Goal: Browse casually

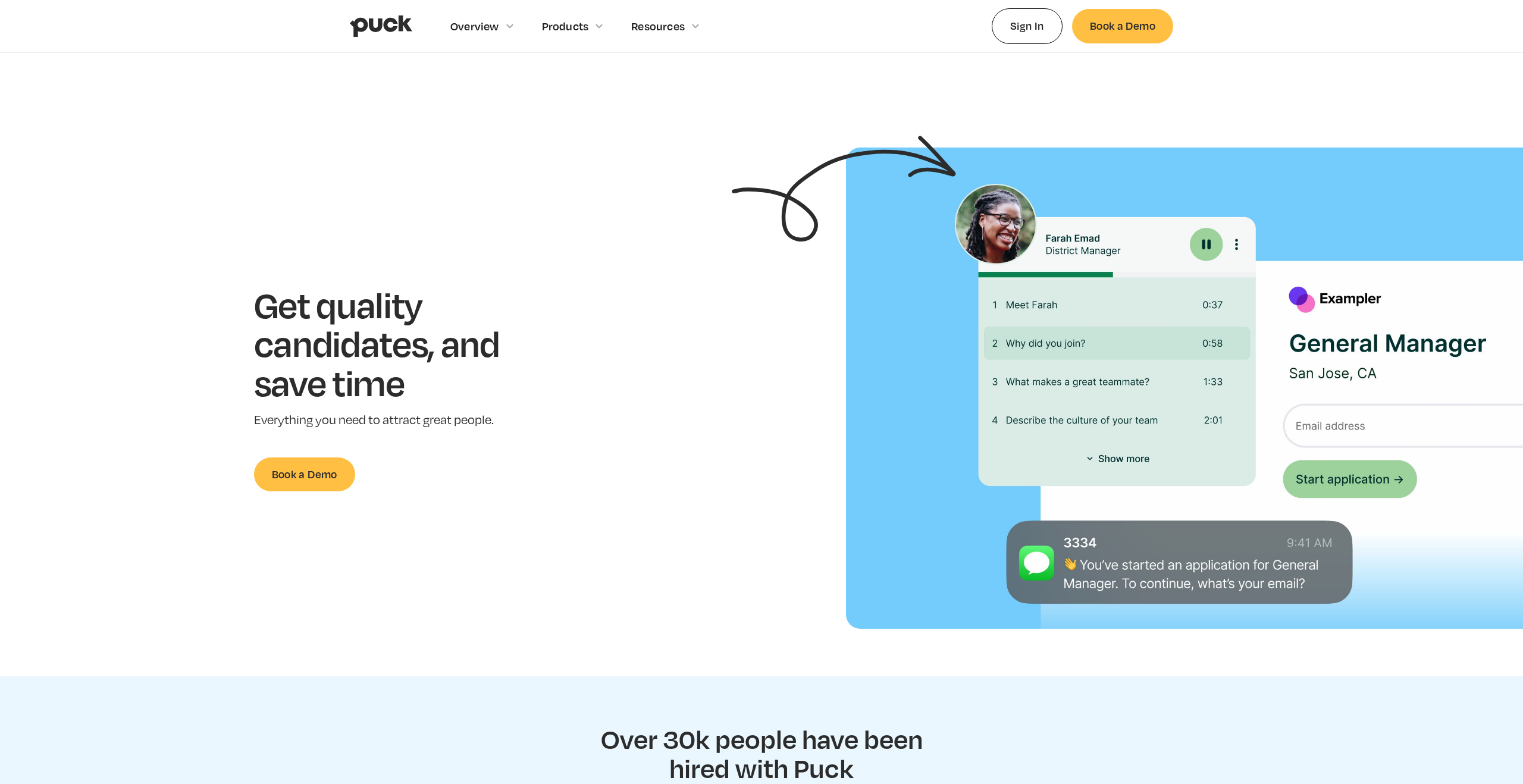
click at [527, 491] on section "Get quality candidates, and save time Everything you need to attract great peop…" at bounding box center [761, 387] width 1523 height 481
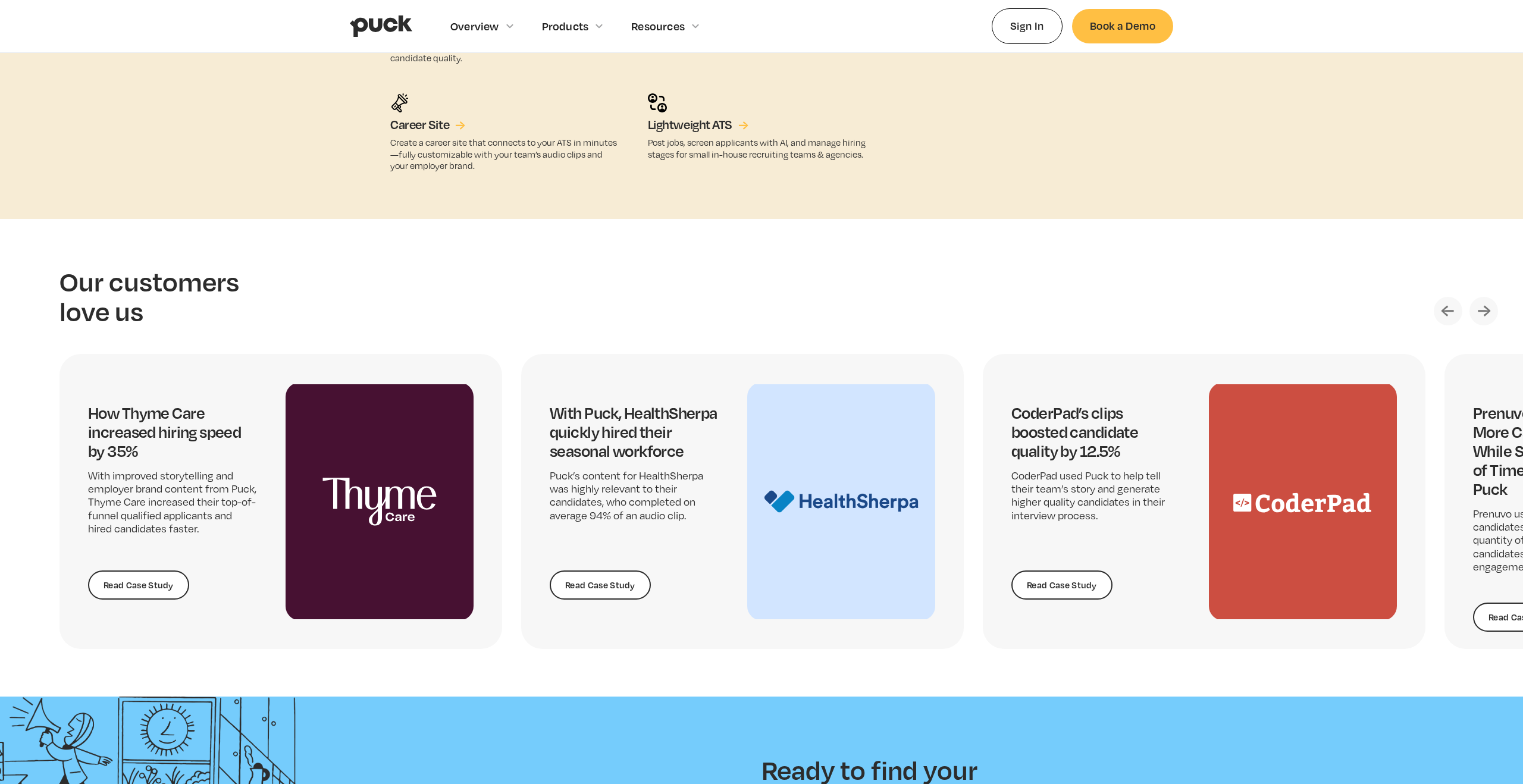
scroll to position [2620, 0]
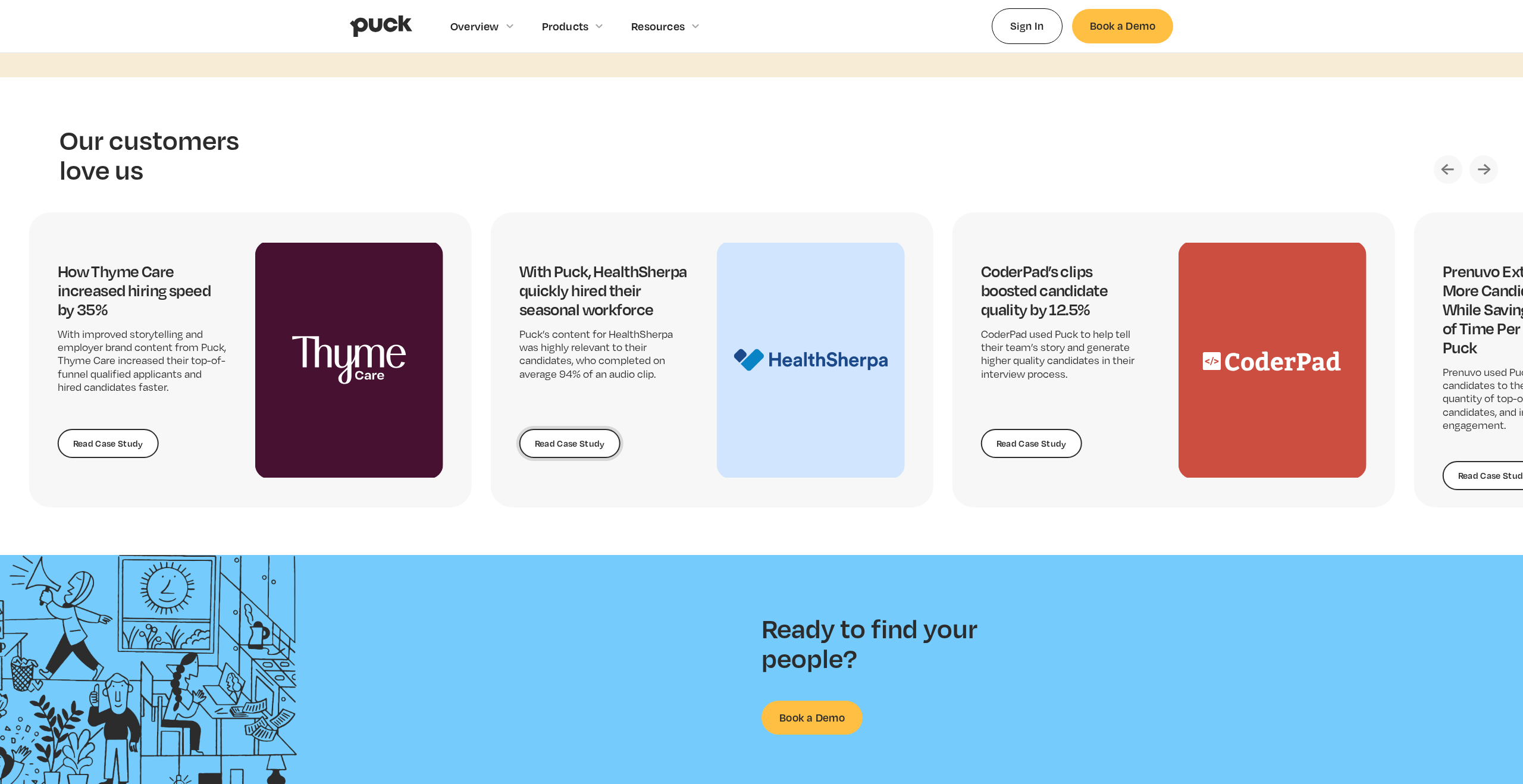
click at [519, 437] on div "With Puck, HealthSherpa quickly hired their seasonal workforce Puck’s content f…" at bounding box center [603, 359] width 169 height 196
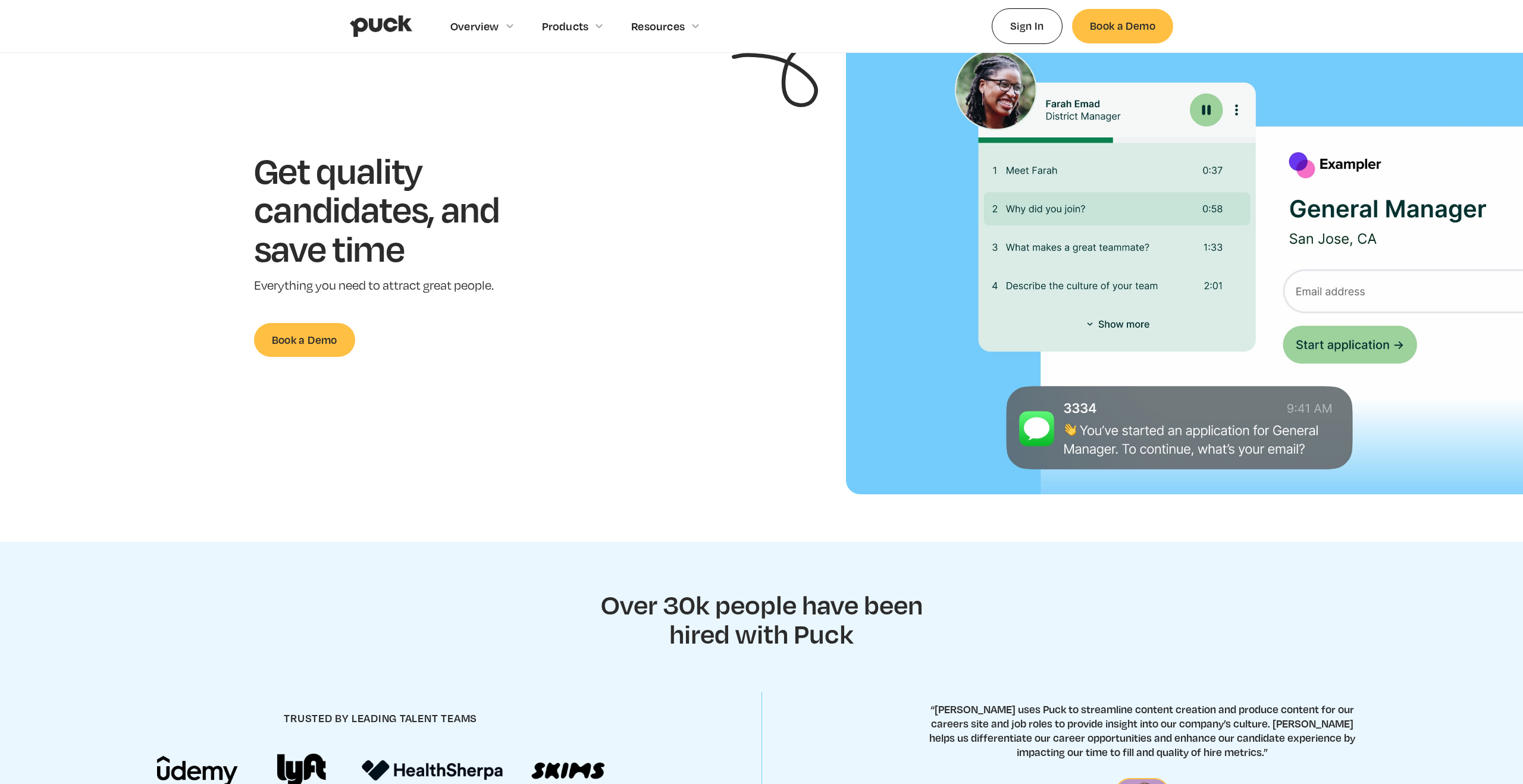
scroll to position [0, 0]
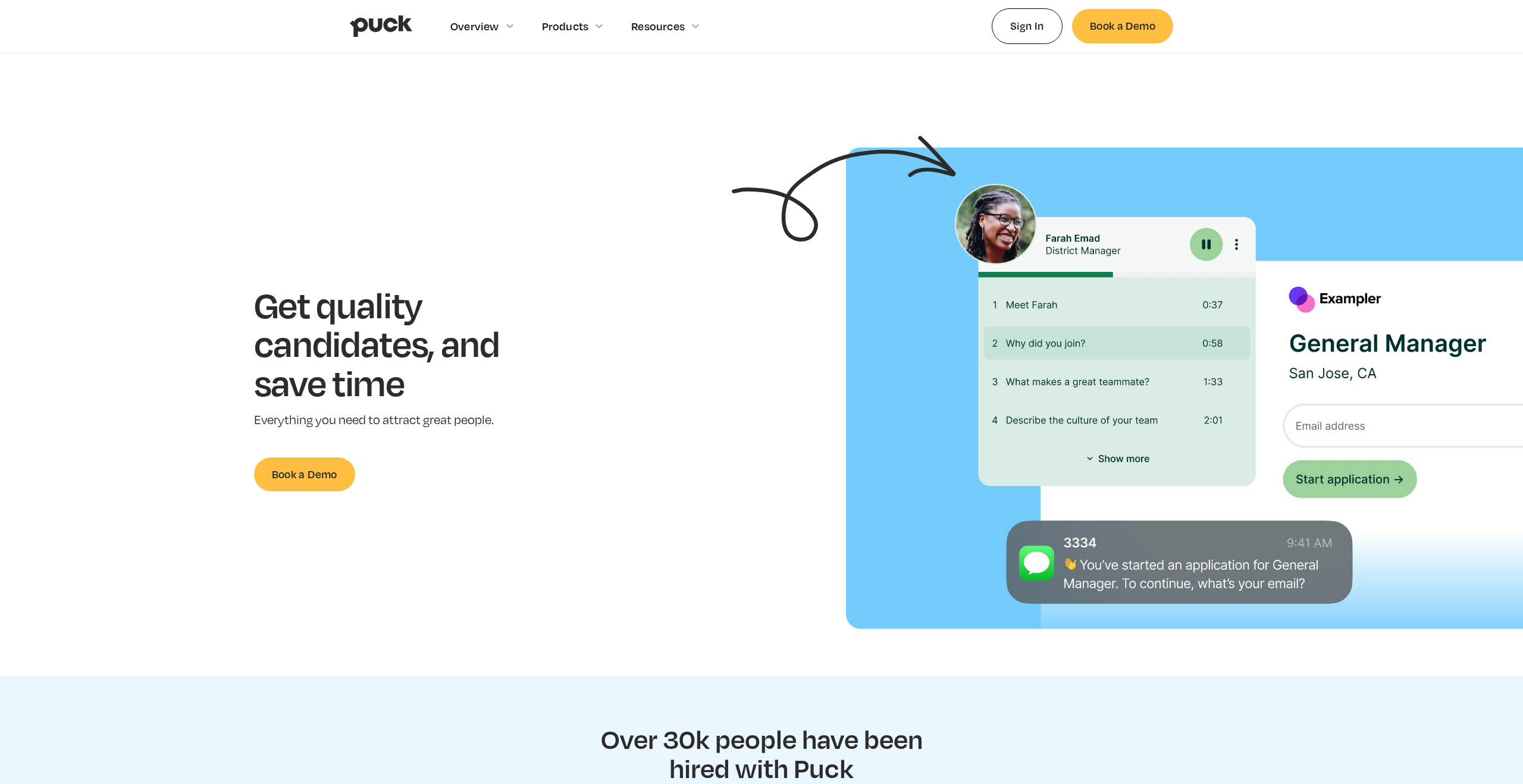
click at [392, 26] on img "home" at bounding box center [381, 26] width 62 height 23
